Goal: Complete application form: Complete application form

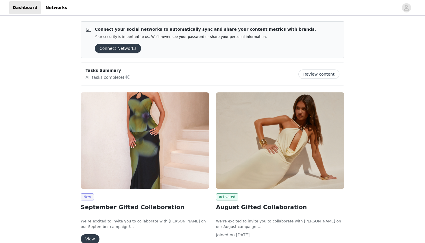
click at [90, 236] on button "View" at bounding box center [90, 238] width 19 height 9
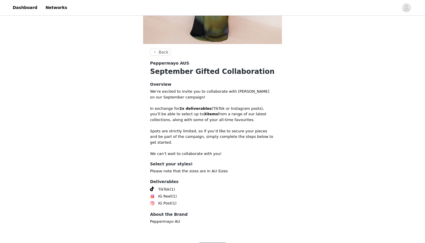
scroll to position [156, 0]
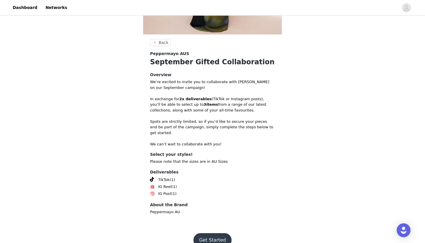
click at [212, 238] on button "Get Started" at bounding box center [212, 240] width 38 height 14
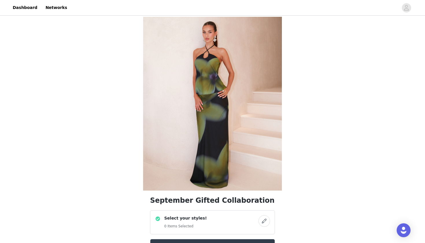
scroll to position [122, 0]
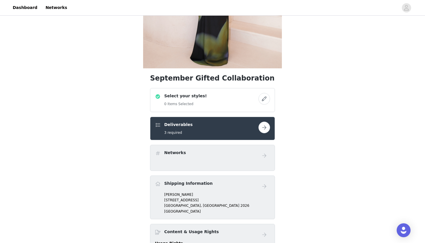
click at [229, 127] on div "Deliverables 3 required" at bounding box center [206, 128] width 103 height 14
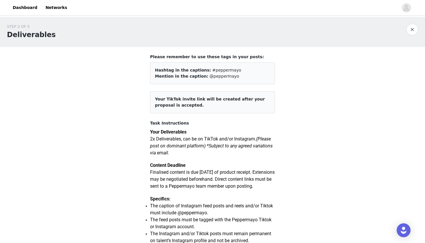
click at [411, 29] on button "button" at bounding box center [412, 30] width 12 height 12
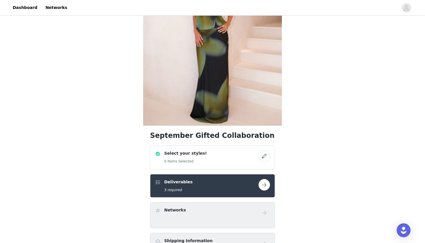
scroll to position [81, 0]
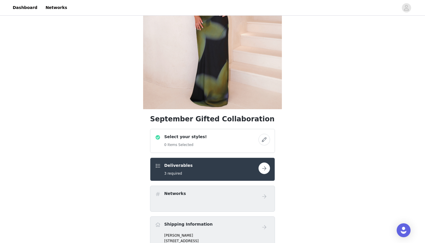
click at [263, 142] on button "button" at bounding box center [264, 140] width 12 height 12
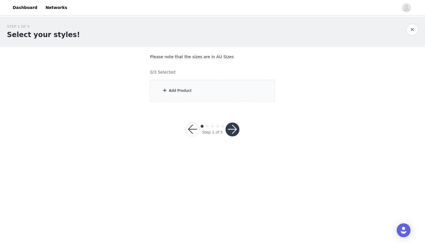
click at [198, 90] on div "Add Product" at bounding box center [212, 91] width 125 height 22
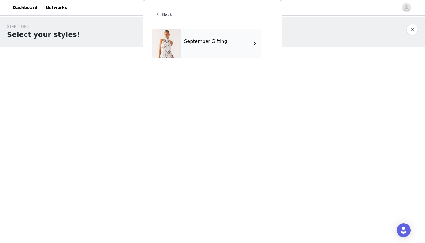
click at [221, 49] on div "September Gifting" at bounding box center [221, 43] width 80 height 29
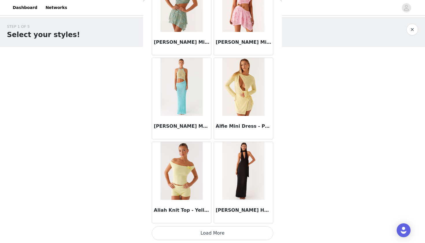
click at [199, 232] on button "Load More" at bounding box center [212, 233] width 121 height 14
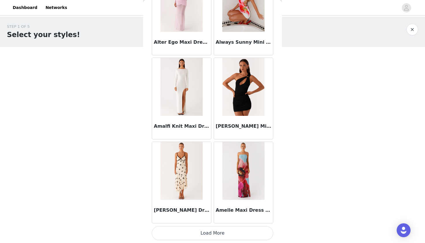
scroll to position [1480, 0]
click at [184, 182] on img at bounding box center [181, 171] width 42 height 58
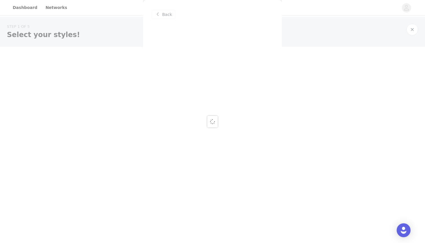
scroll to position [0, 0]
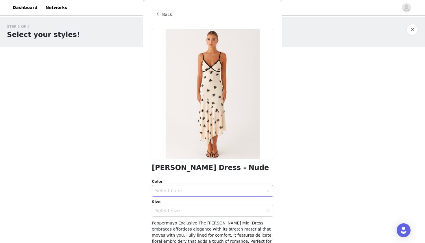
click at [185, 188] on div "Select color" at bounding box center [209, 191] width 108 height 6
click at [184, 203] on li "Nude" at bounding box center [212, 202] width 121 height 9
click at [186, 213] on div "Select size" at bounding box center [209, 211] width 108 height 6
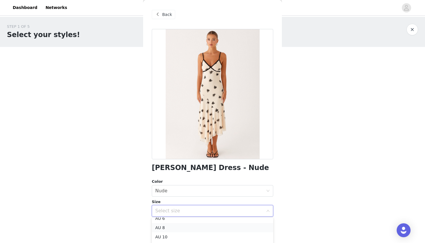
scroll to position [15, 0]
click at [176, 224] on li "AU 8" at bounding box center [212, 225] width 121 height 9
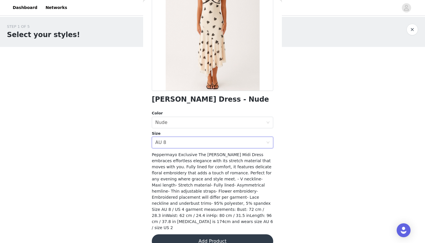
scroll to position [68, 0]
click at [181, 234] on button "Add Product" at bounding box center [212, 241] width 121 height 14
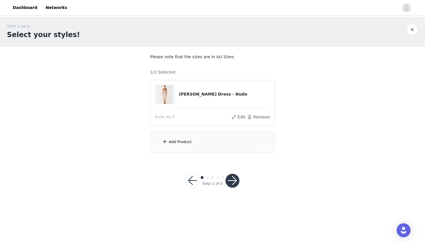
click at [188, 137] on div "Add Product" at bounding box center [212, 142] width 125 height 22
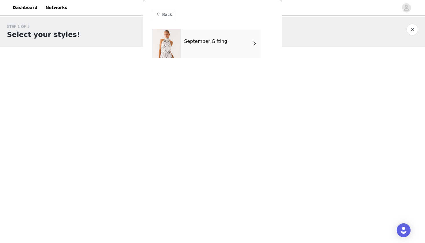
click at [206, 49] on div "September Gifting" at bounding box center [221, 43] width 80 height 29
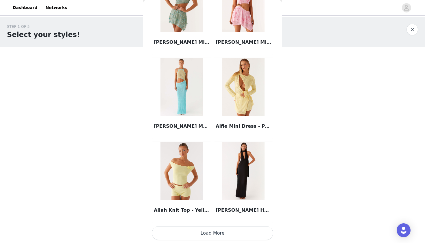
scroll to position [642, 0]
click at [178, 230] on button "Load More" at bounding box center [212, 233] width 121 height 14
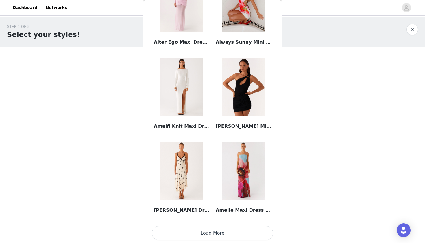
scroll to position [1480, 0]
click at [176, 232] on button "Load More" at bounding box center [212, 233] width 121 height 14
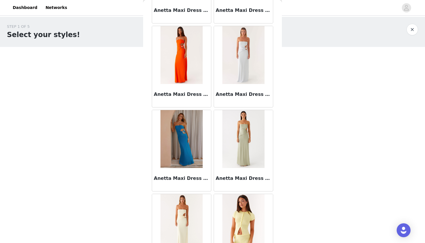
scroll to position [2279, 0]
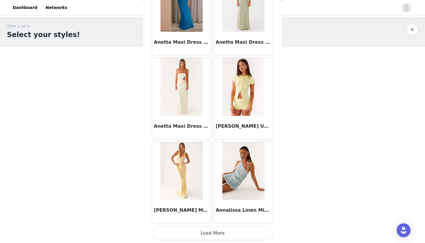
click at [187, 236] on button "Load More" at bounding box center [212, 233] width 121 height 14
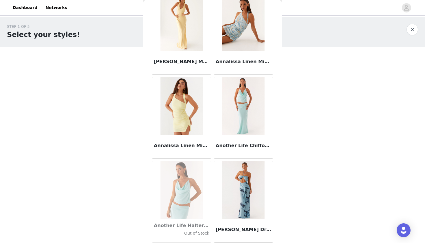
scroll to position [2522, 0]
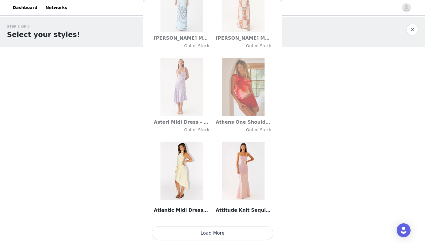
click at [191, 236] on button "Load More" at bounding box center [212, 233] width 121 height 14
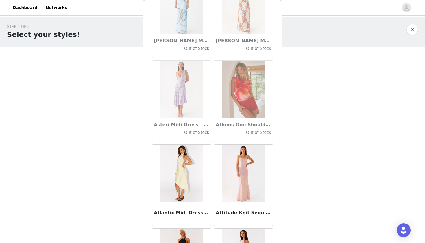
scroll to position [0, 0]
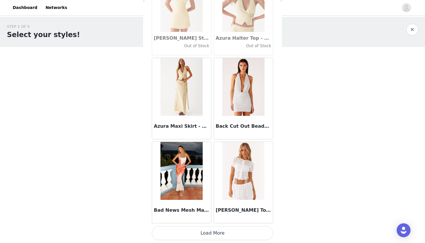
click at [191, 236] on button "Load More" at bounding box center [212, 233] width 121 height 14
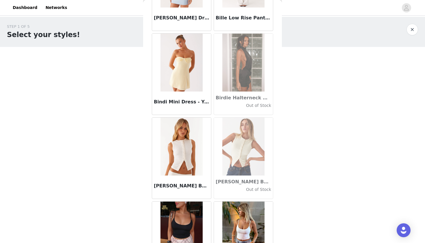
scroll to position [4689, 0]
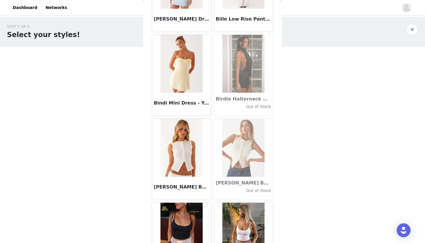
click at [189, 160] on img at bounding box center [181, 148] width 42 height 58
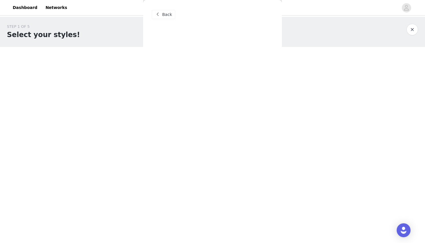
scroll to position [0, 0]
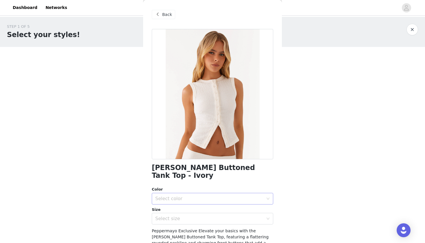
click at [184, 195] on div "Select color" at bounding box center [209, 198] width 108 height 6
click at [181, 205] on li "Ivory" at bounding box center [212, 202] width 121 height 9
click at [180, 215] on div "Select size" at bounding box center [209, 218] width 108 height 6
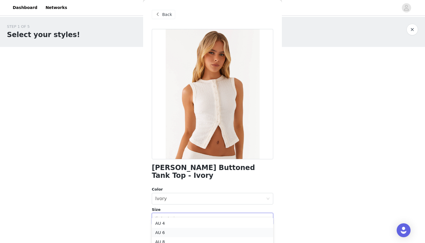
scroll to position [18, 0]
click at [174, 223] on li "AU 8" at bounding box center [212, 223] width 121 height 9
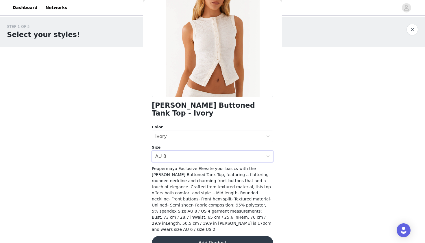
scroll to position [62, 0]
click at [175, 236] on button "Add Product" at bounding box center [212, 243] width 121 height 14
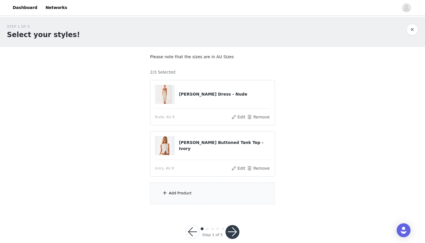
click at [182, 189] on div "Add Product" at bounding box center [212, 193] width 125 height 22
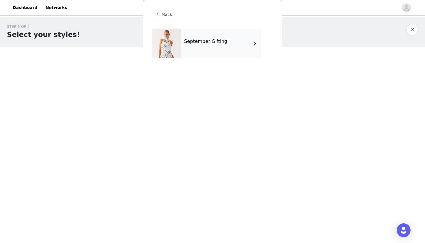
click at [214, 54] on div "September Gifting" at bounding box center [221, 43] width 80 height 29
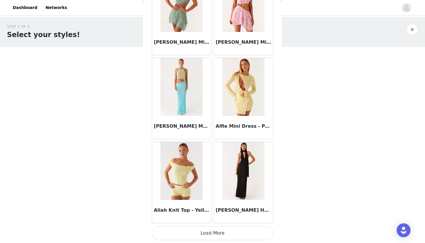
click at [173, 230] on button "Load More" at bounding box center [212, 233] width 121 height 14
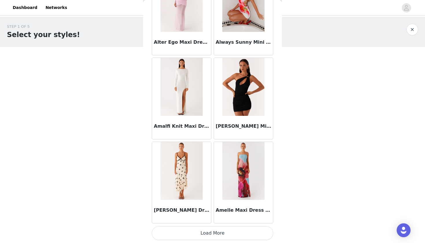
click at [173, 233] on button "Load More" at bounding box center [212, 233] width 121 height 14
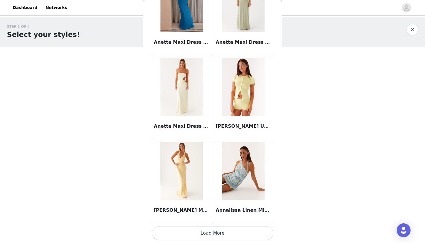
click at [175, 232] on button "Load More" at bounding box center [212, 233] width 121 height 14
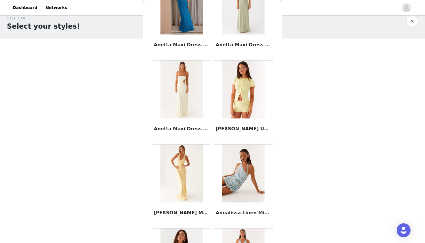
scroll to position [9, 0]
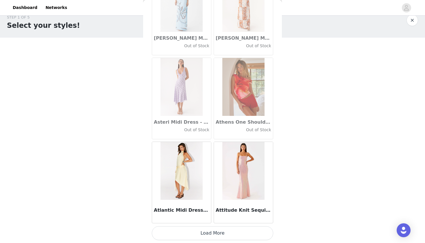
click at [177, 236] on button "Load More" at bounding box center [212, 233] width 121 height 14
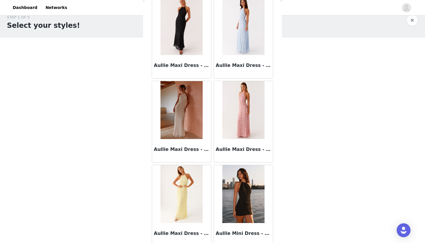
scroll to position [3450, 0]
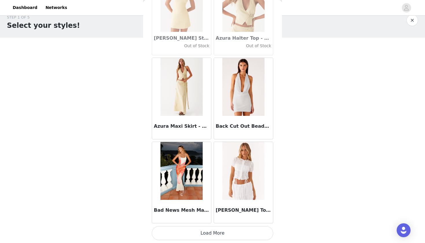
click at [178, 237] on button "Load More" at bounding box center [212, 233] width 121 height 14
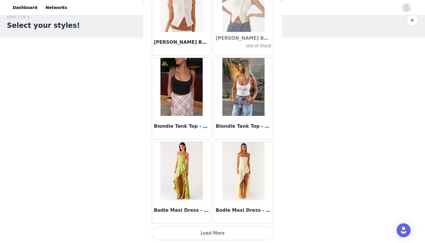
scroll to position [4834, 0]
click at [183, 236] on button "Load More" at bounding box center [212, 233] width 121 height 14
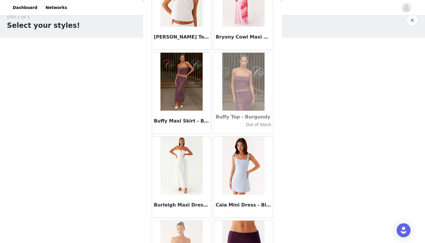
scroll to position [5594, 0]
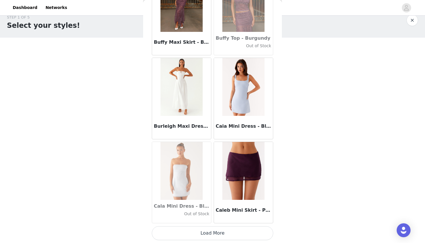
click at [187, 228] on button "Load More" at bounding box center [212, 233] width 121 height 14
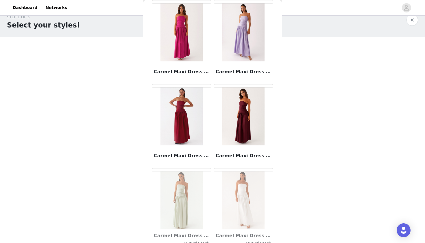
scroll to position [6385, 0]
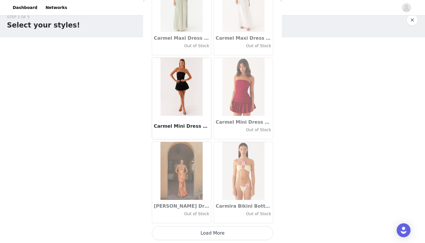
click at [187, 232] on button "Load More" at bounding box center [212, 233] width 121 height 14
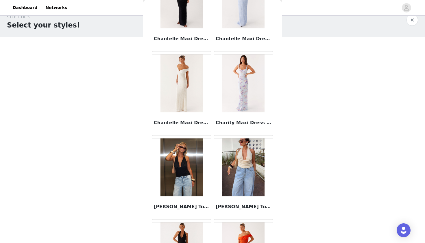
scroll to position [7283, 0]
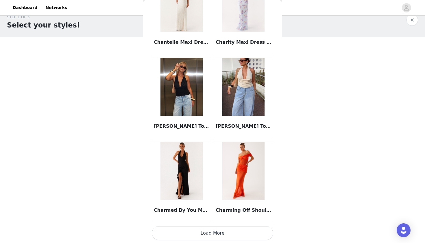
click at [187, 232] on button "Load More" at bounding box center [212, 233] width 121 height 14
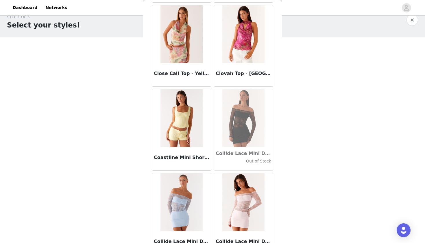
scroll to position [8073, 0]
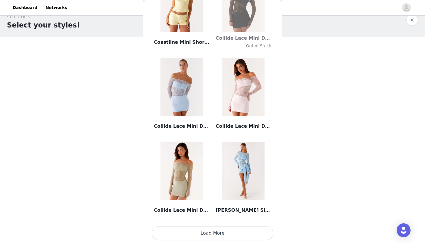
click at [179, 229] on button "Load More" at bounding box center [212, 233] width 121 height 14
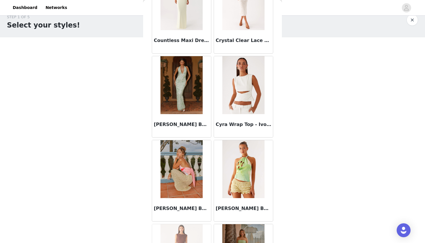
scroll to position [8692, 0]
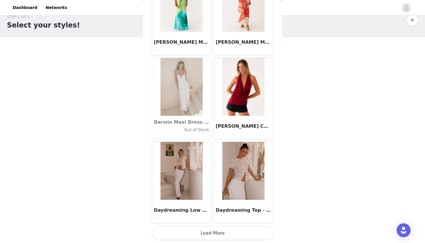
click at [184, 233] on button "Load More" at bounding box center [212, 233] width 121 height 14
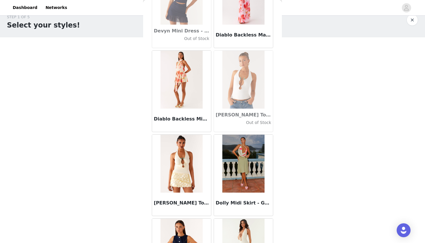
scroll to position [9654, 0]
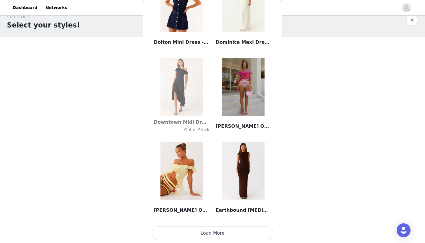
click at [186, 232] on button "Load More" at bounding box center [212, 233] width 121 height 14
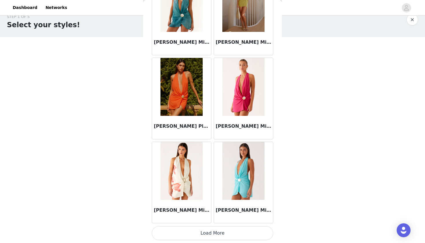
scroll to position [10, 0]
click at [186, 232] on button "Load More" at bounding box center [212, 233] width 121 height 14
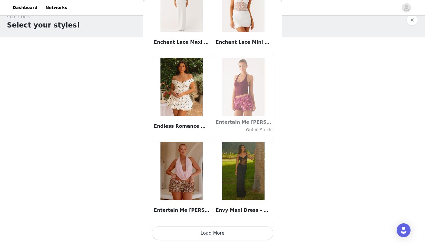
scroll to position [11540, 0]
click at [176, 188] on img at bounding box center [181, 171] width 42 height 58
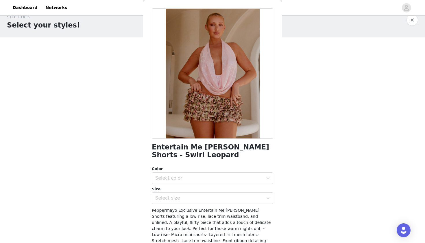
scroll to position [13, 0]
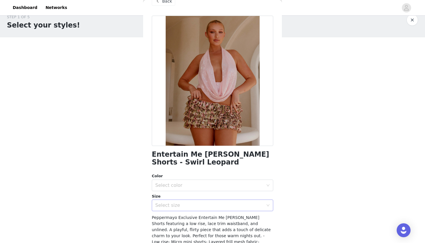
click at [235, 208] on div "Select size" at bounding box center [210, 204] width 111 height 11
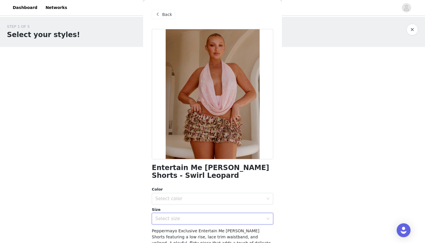
scroll to position [0, 0]
click at [171, 10] on div "Back" at bounding box center [212, 14] width 121 height 29
click at [171, 12] on span "Back" at bounding box center [167, 15] width 10 height 6
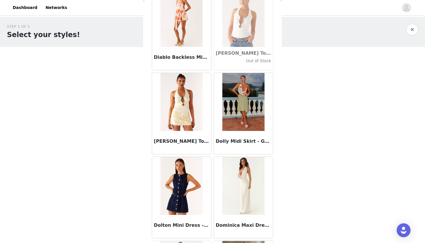
scroll to position [9681, 0]
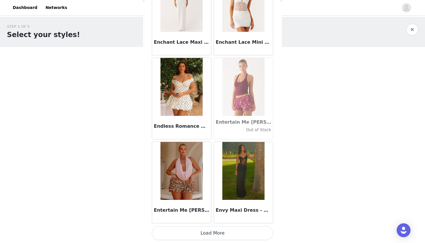
click at [210, 228] on button "Load More" at bounding box center [212, 233] width 121 height 14
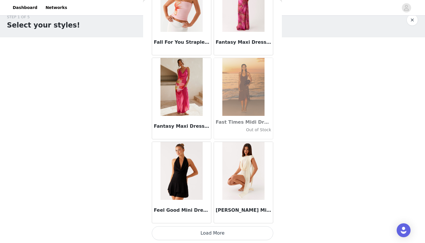
scroll to position [12378, 0]
click at [210, 228] on button "Load More" at bounding box center [212, 233] width 121 height 14
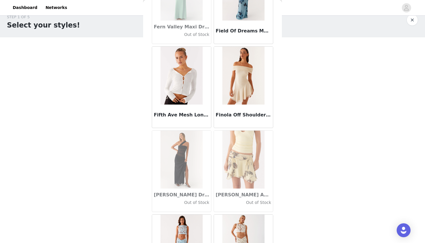
scroll to position [12781, 0]
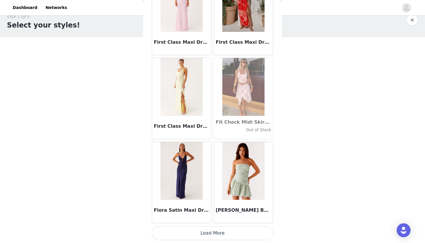
click at [219, 236] on button "Load More" at bounding box center [212, 233] width 121 height 14
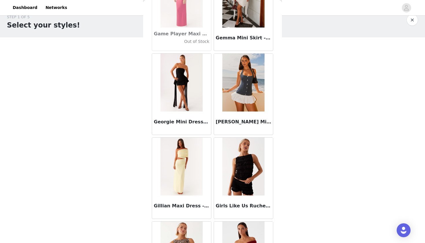
scroll to position [14013, 0]
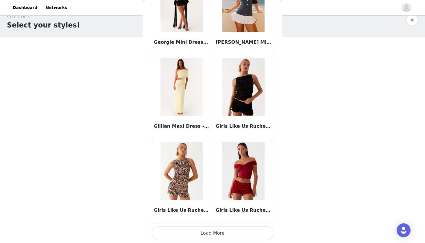
click at [219, 236] on button "Load More" at bounding box center [212, 233] width 121 height 14
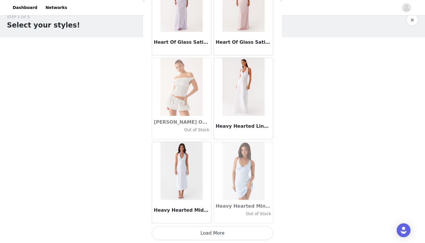
scroll to position [14893, 0]
click at [219, 236] on button "Load More" at bounding box center [212, 233] width 121 height 14
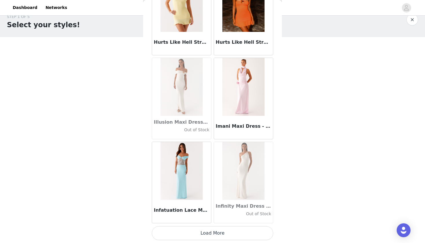
scroll to position [10, 0]
click at [184, 235] on button "Load More" at bounding box center [212, 233] width 121 height 14
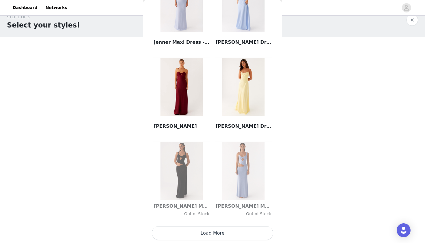
click at [184, 235] on button "Load More" at bounding box center [212, 233] width 121 height 14
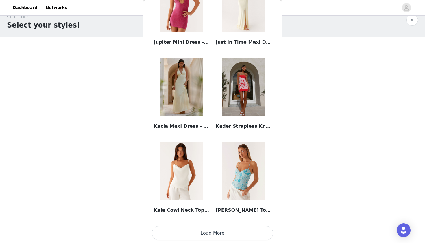
scroll to position [17408, 0]
click at [221, 236] on button "Load More" at bounding box center [212, 233] width 121 height 14
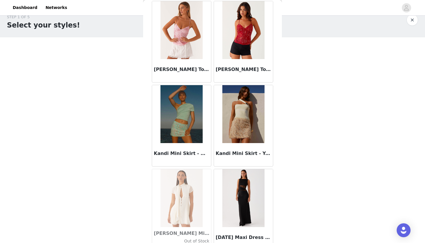
scroll to position [17728, 0]
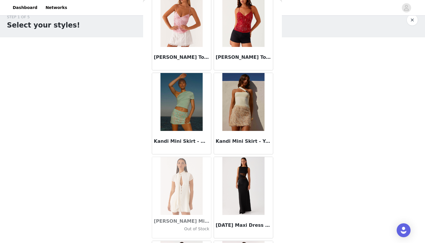
click at [190, 120] on img at bounding box center [181, 102] width 42 height 58
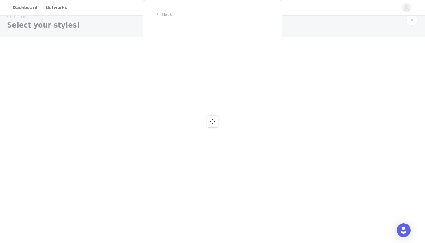
scroll to position [0, 0]
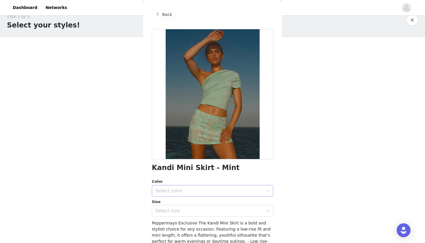
click at [190, 186] on div "Select color" at bounding box center [210, 190] width 111 height 11
click at [188, 202] on li "Mint" at bounding box center [212, 202] width 121 height 9
click at [186, 208] on div "Select size" at bounding box center [209, 211] width 108 height 6
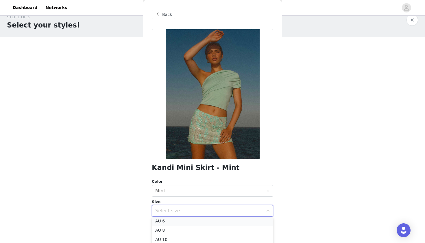
scroll to position [10, 0]
click at [178, 230] on li "AU 8" at bounding box center [212, 230] width 121 height 9
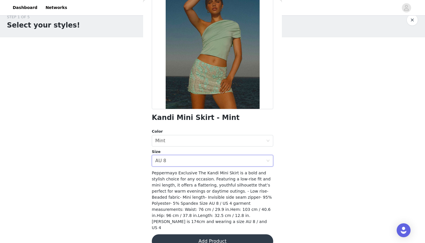
scroll to position [50, 0]
click at [184, 234] on button "Add Product" at bounding box center [212, 241] width 121 height 14
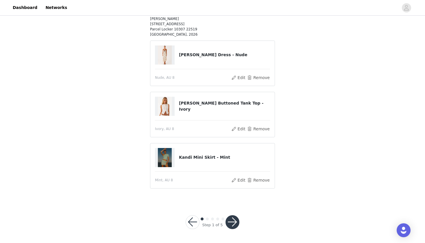
scroll to position [67, 0]
click at [261, 77] on button "Remove" at bounding box center [258, 77] width 23 height 7
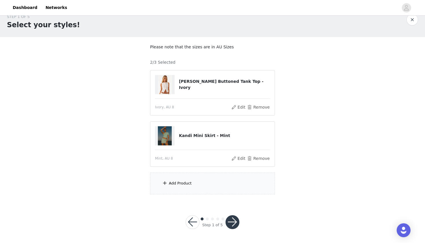
scroll to position [10, 0]
click at [190, 186] on div "Add Product" at bounding box center [212, 184] width 125 height 22
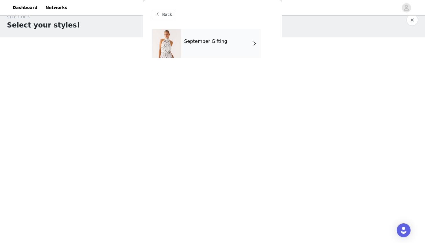
click at [211, 43] on h4 "September Gifting" at bounding box center [205, 41] width 43 height 5
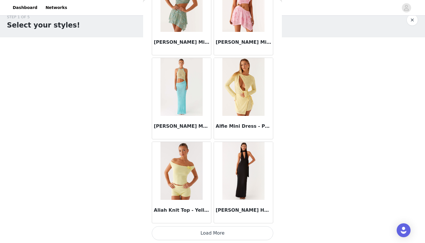
click at [180, 228] on button "Load More" at bounding box center [212, 233] width 121 height 14
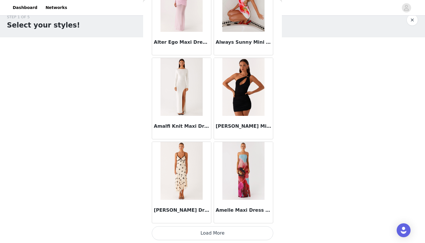
click at [182, 233] on button "Load More" at bounding box center [212, 233] width 121 height 14
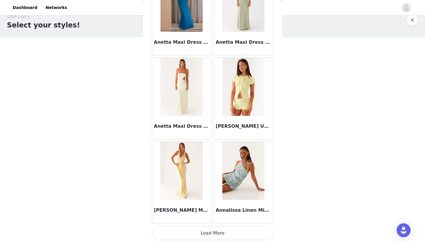
click at [186, 230] on button "Load More" at bounding box center [212, 233] width 121 height 14
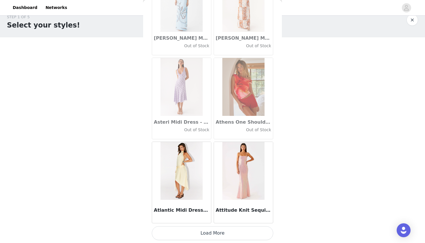
click at [187, 234] on button "Load More" at bounding box center [212, 233] width 121 height 14
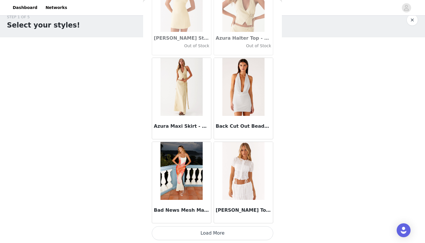
click at [187, 236] on button "Load More" at bounding box center [212, 233] width 121 height 14
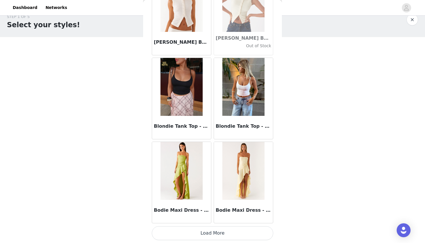
scroll to position [10, 0]
click at [190, 231] on button "Load More" at bounding box center [212, 233] width 121 height 14
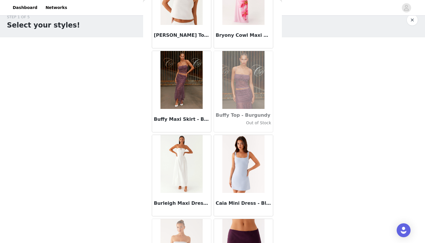
scroll to position [5672, 0]
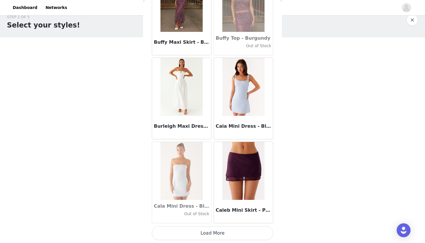
click at [210, 235] on button "Load More" at bounding box center [212, 233] width 121 height 14
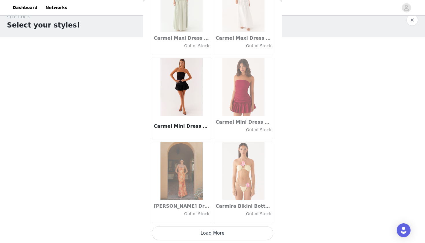
click at [210, 236] on button "Load More" at bounding box center [212, 233] width 121 height 14
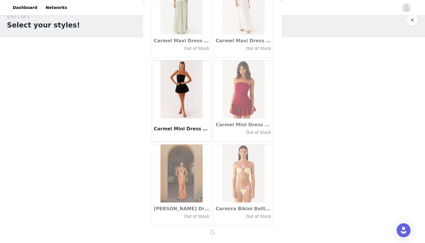
scroll to position [6508, 0]
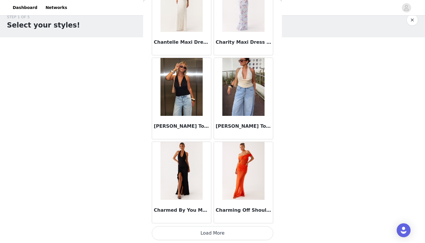
click at [209, 231] on button "Load More" at bounding box center [212, 233] width 121 height 14
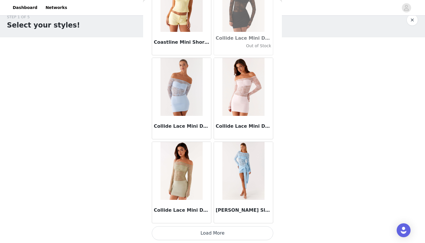
scroll to position [8184, 0]
click at [209, 230] on button "Load More" at bounding box center [212, 233] width 121 height 14
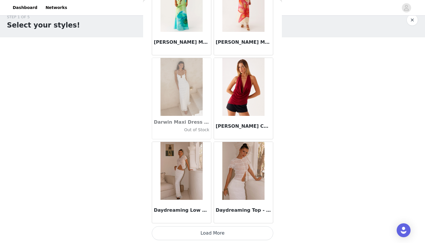
click at [207, 238] on button "Load More" at bounding box center [212, 233] width 121 height 14
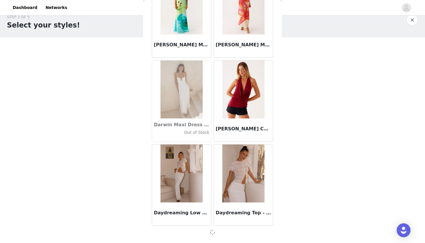
scroll to position [9022, 0]
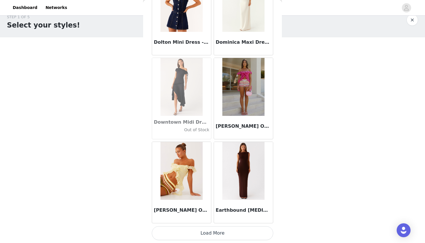
click at [204, 234] on button "Load More" at bounding box center [212, 233] width 121 height 14
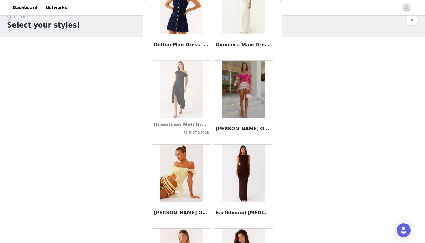
scroll to position [9868, 0]
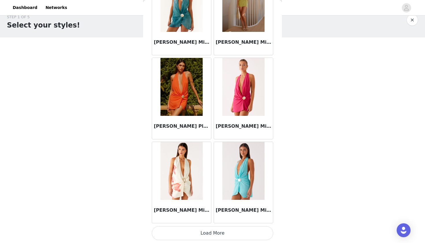
click at [204, 236] on button "Load More" at bounding box center [212, 233] width 121 height 14
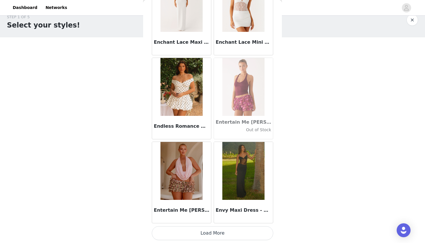
click at [202, 236] on button "Load More" at bounding box center [212, 233] width 121 height 14
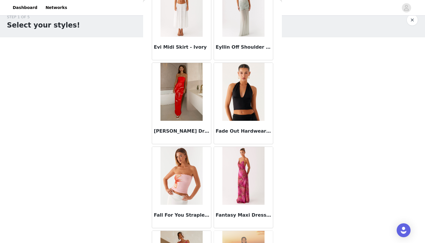
scroll to position [12262, 0]
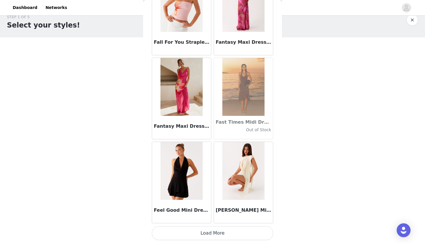
click at [211, 228] on button "Load More" at bounding box center [212, 233] width 121 height 14
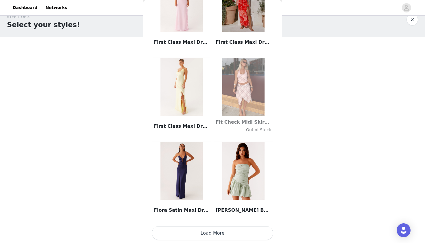
scroll to position [10, 0]
click at [212, 230] on button "Load More" at bounding box center [212, 233] width 121 height 14
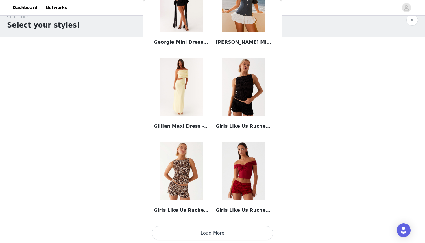
click at [212, 230] on button "Load More" at bounding box center [212, 233] width 121 height 14
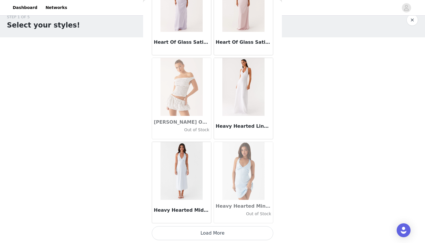
scroll to position [14893, 0]
click at [212, 230] on button "Load More" at bounding box center [212, 233] width 121 height 14
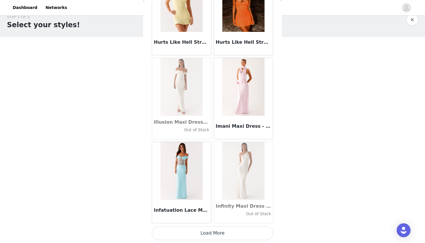
scroll to position [10, 0]
click at [211, 232] on button "Load More" at bounding box center [212, 233] width 121 height 14
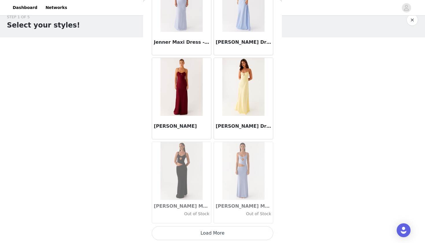
click at [211, 232] on button "Load More" at bounding box center [212, 233] width 121 height 14
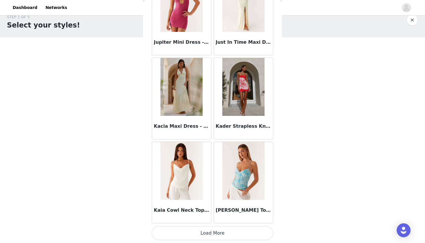
click at [211, 233] on button "Load More" at bounding box center [212, 233] width 121 height 14
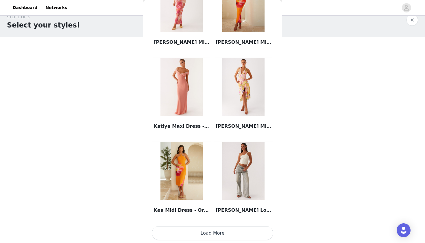
click at [225, 232] on button "Load More" at bounding box center [212, 233] width 121 height 14
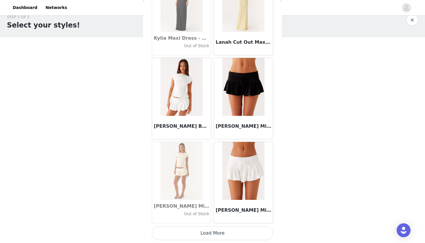
click at [219, 230] on button "Load More" at bounding box center [212, 233] width 121 height 14
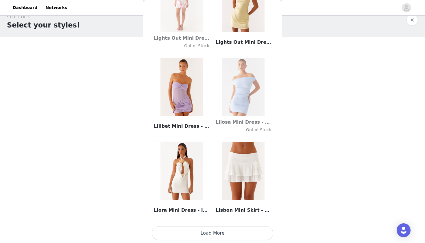
click at [219, 231] on button "Load More" at bounding box center [212, 233] width 121 height 14
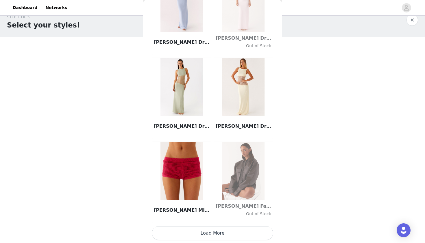
click at [219, 235] on button "Load More" at bounding box center [212, 233] width 121 height 14
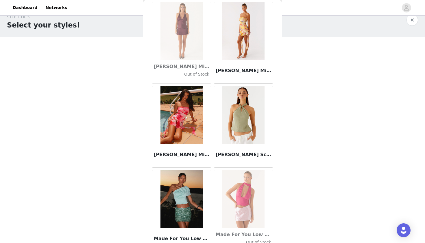
scroll to position [21408, 0]
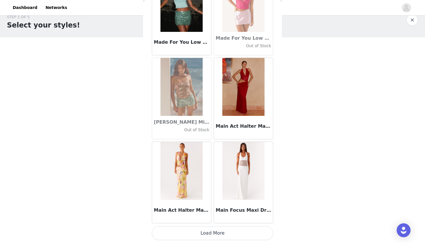
click at [219, 235] on button "Load More" at bounding box center [212, 233] width 121 height 14
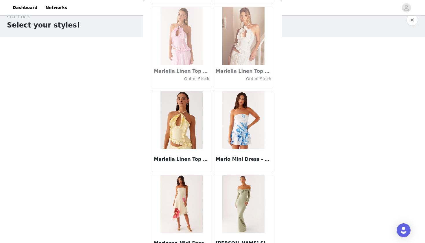
scroll to position [22303, 0]
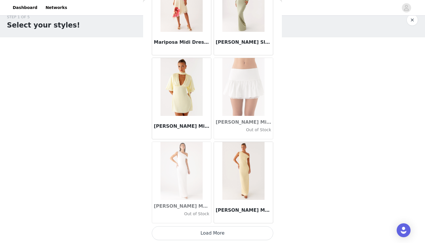
click at [220, 234] on button "Load More" at bounding box center [212, 233] width 121 height 14
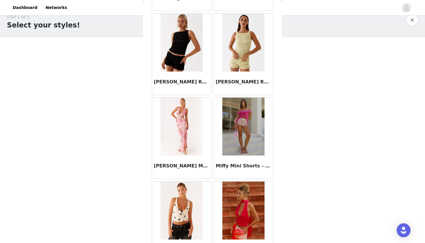
scroll to position [22986, 0]
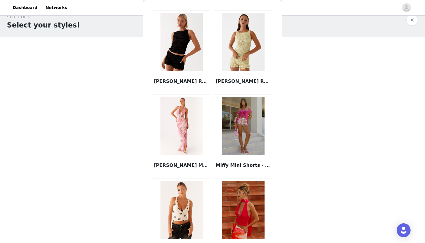
click at [242, 139] on img at bounding box center [243, 126] width 42 height 58
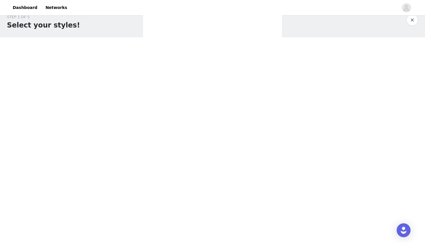
scroll to position [0, 0]
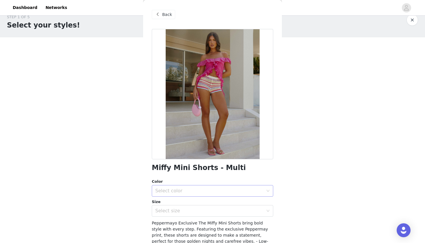
click at [195, 192] on div "Select color" at bounding box center [209, 191] width 108 height 6
click at [194, 201] on li "Multi" at bounding box center [212, 202] width 121 height 9
click at [192, 209] on div "Select size" at bounding box center [209, 211] width 108 height 6
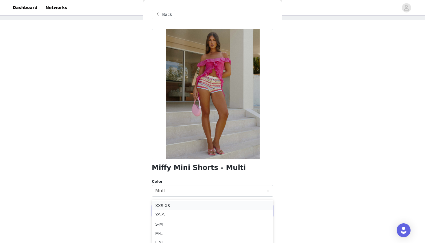
scroll to position [28, 0]
click at [177, 223] on li "S-M" at bounding box center [212, 223] width 121 height 9
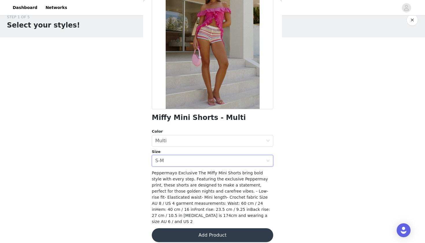
scroll to position [50, 0]
click at [178, 228] on button "Add Product" at bounding box center [212, 235] width 121 height 14
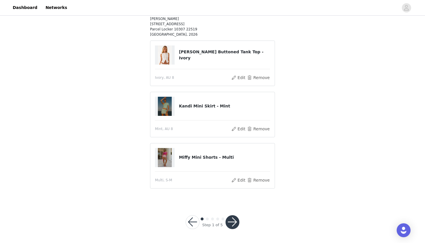
scroll to position [64, 0]
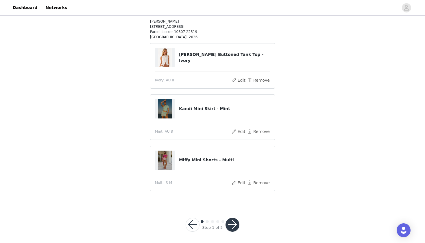
click at [229, 225] on button "button" at bounding box center [232, 224] width 14 height 14
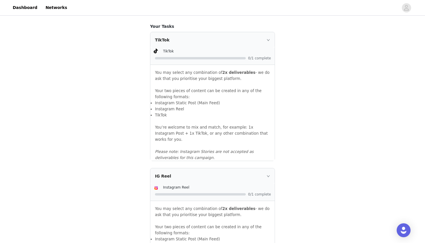
scroll to position [378, 0]
click at [240, 40] on div "TikTok" at bounding box center [212, 40] width 124 height 16
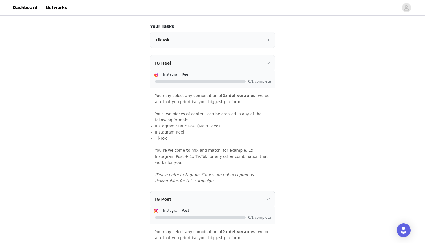
click at [240, 40] on div "TikTok" at bounding box center [212, 40] width 124 height 16
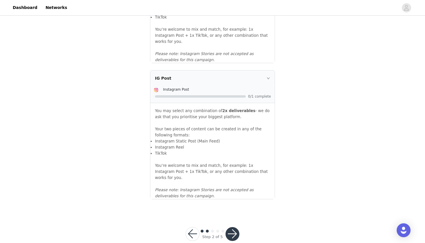
scroll to position [611, 0]
click at [232, 227] on button "button" at bounding box center [232, 234] width 14 height 14
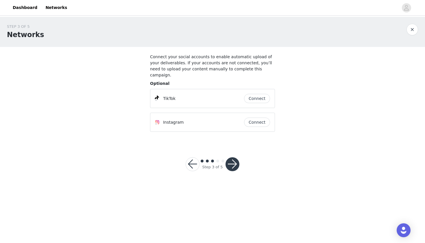
click at [230, 158] on button "button" at bounding box center [232, 164] width 14 height 14
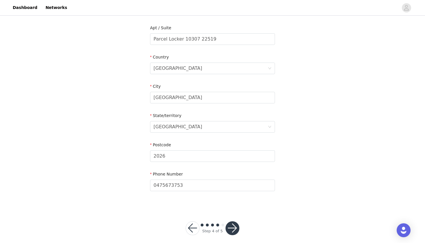
scroll to position [176, 0]
click at [231, 223] on button "button" at bounding box center [232, 228] width 14 height 14
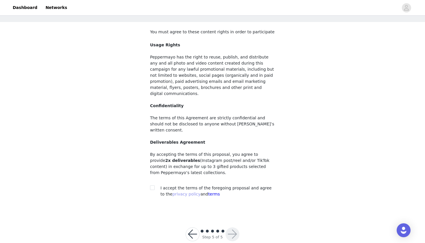
scroll to position [25, 0]
click at [151, 185] on label at bounding box center [152, 188] width 5 height 6
click at [151, 185] on input "checkbox" at bounding box center [152, 187] width 4 height 4
checkbox input "true"
click at [230, 227] on button "button" at bounding box center [232, 234] width 14 height 14
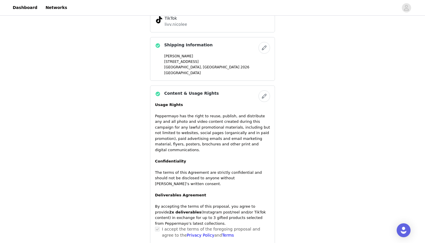
scroll to position [404, 0]
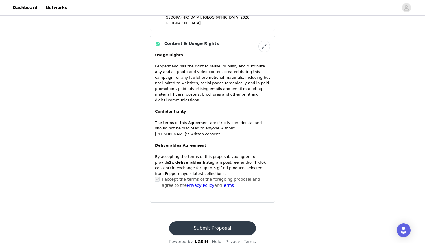
click at [217, 221] on button "Submit Proposal" at bounding box center [212, 228] width 86 height 14
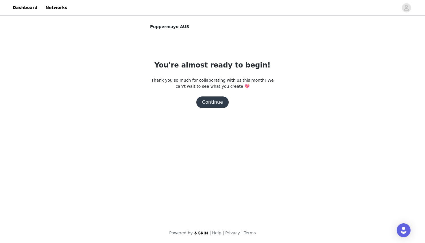
scroll to position [0, 0]
click at [219, 111] on section "Peppermayo AUS You're almost ready to begin! Thank you so much for collaboratin…" at bounding box center [212, 75] width 139 height 103
click at [216, 105] on button "Continue" at bounding box center [212, 102] width 32 height 12
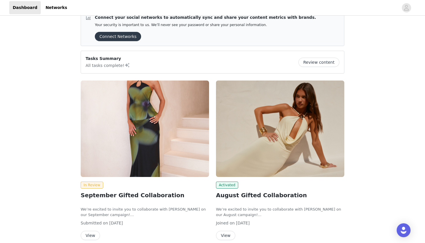
scroll to position [13, 0]
